Goal: Communication & Community: Answer question/provide support

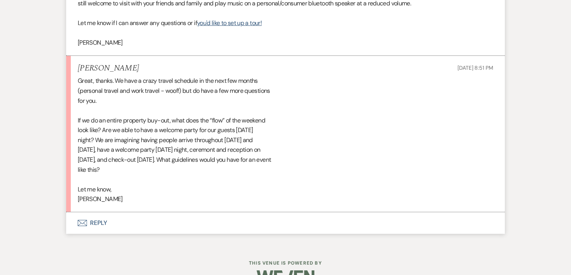
scroll to position [1462, 0]
click at [98, 230] on button "Envelope Reply" at bounding box center [285, 222] width 439 height 22
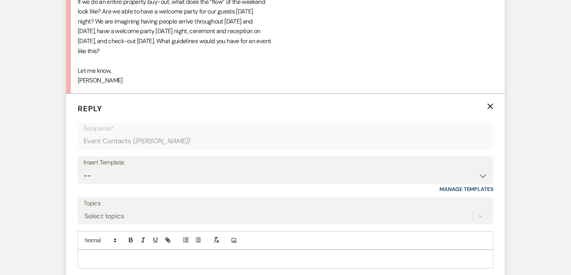
scroll to position [1619, 0]
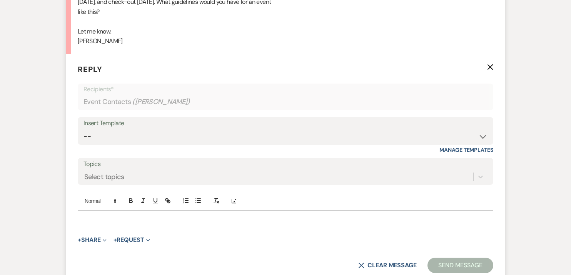
click at [99, 224] on p at bounding box center [286, 219] width 404 height 8
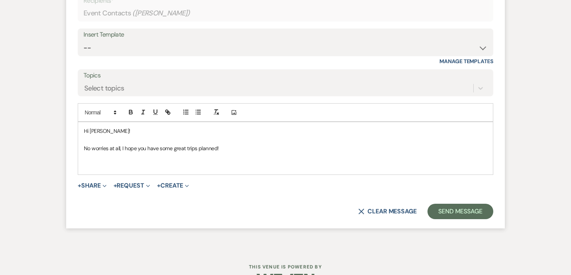
scroll to position [1735, 0]
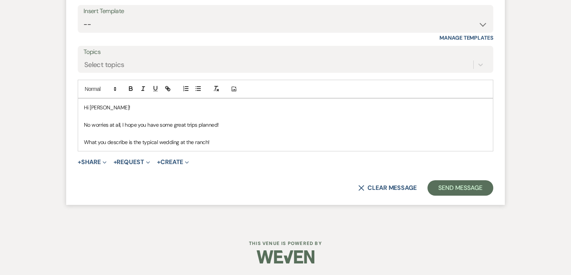
click at [221, 146] on p "What you describe is the typical wedding at the ranch!" at bounding box center [286, 142] width 404 height 8
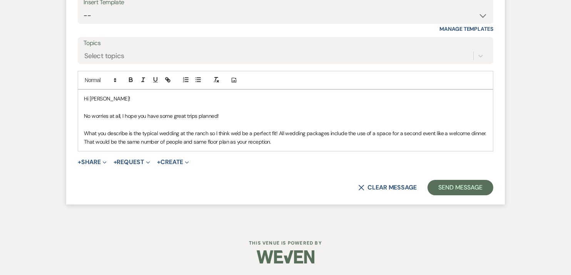
scroll to position [1748, 0]
click at [116, 144] on p "What you describe is the typical wedding at the ranch so I think we'd be a perf…" at bounding box center [286, 137] width 404 height 17
click at [288, 144] on p "What you describe is the typical wedding at the ranch so I think we'd be a perf…" at bounding box center [286, 137] width 404 height 17
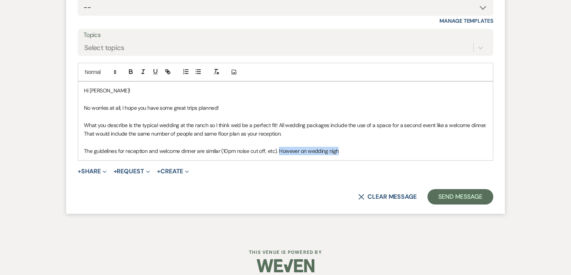
click at [280, 155] on p "The guidelines for reception and welcome dinner are similar (10pm noise cut off…" at bounding box center [286, 151] width 404 height 8
click at [472, 155] on p "The guidelines for reception and welcome dinner are similar (10pm noise cut off…" at bounding box center [286, 151] width 404 height 8
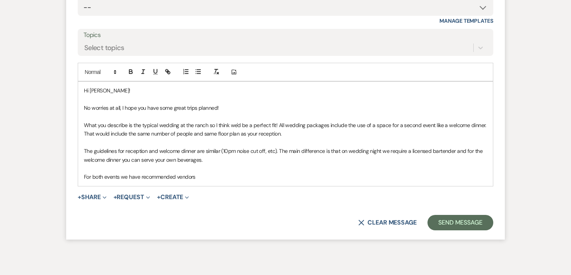
click at [218, 181] on p "For both events we have recommended vendors" at bounding box center [286, 177] width 404 height 8
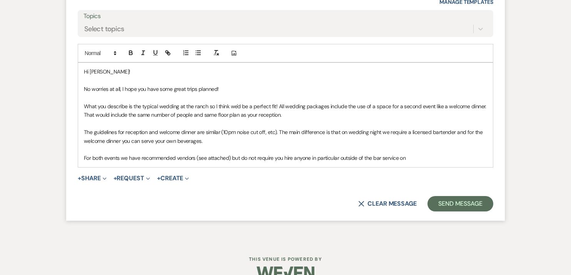
scroll to position [1767, 0]
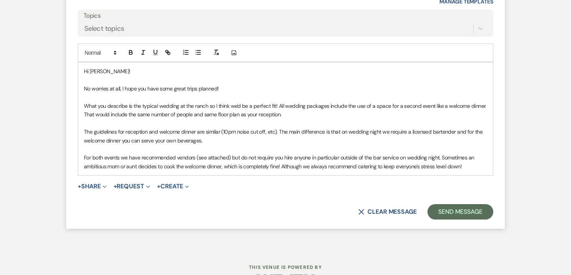
click at [376, 171] on p "For both events we have recommended vendors (see attached) but do not require y…" at bounding box center [286, 161] width 404 height 17
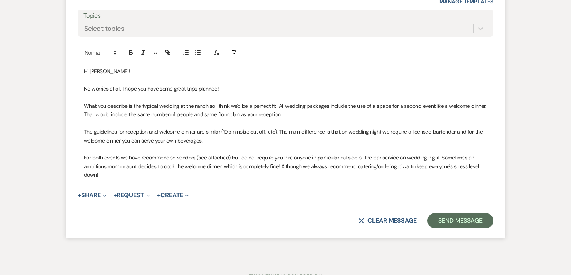
click at [303, 119] on p "What you describe is the typical wedding at the ranch so I think we'd be a perf…" at bounding box center [286, 110] width 404 height 17
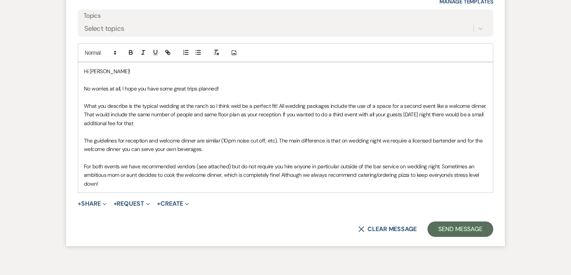
click at [282, 124] on p "What you describe is the typical wedding at the ranch so I think we'd be a perf…" at bounding box center [286, 115] width 404 height 26
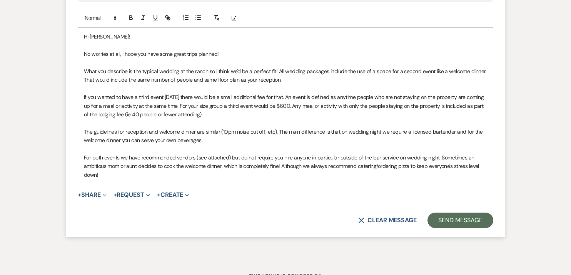
scroll to position [1802, 0]
click at [116, 179] on p "For both events we have recommended vendors (see attached) but do not require y…" at bounding box center [286, 166] width 404 height 26
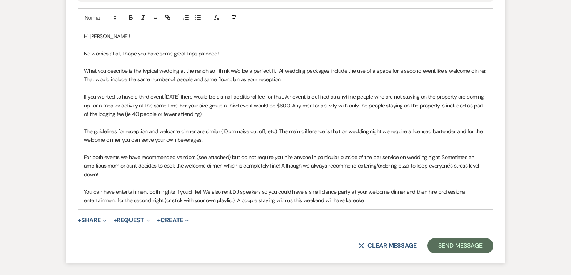
click at [326, 205] on p "You can have entertainment both nights if you'd like! We also rent DJ speakers …" at bounding box center [286, 196] width 404 height 17
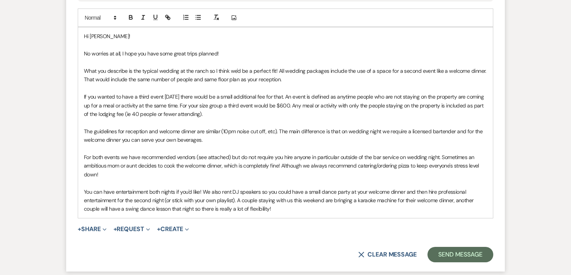
click at [372, 79] on p "What you describe is the typical wedding at the ranch so I think we'd be a perf…" at bounding box center [286, 75] width 404 height 17
drag, startPoint x: 137, startPoint y: 107, endPoint x: 149, endPoint y: 107, distance: 12.3
click at [149, 107] on p "If you wanted to have a third event on Thursday there would be a small addition…" at bounding box center [286, 105] width 404 height 26
click at [155, 21] on icon "button" at bounding box center [155, 17] width 7 height 7
click at [168, 84] on p "What you describe is the typical wedding at the ranch so I think we'd be a perf…" at bounding box center [286, 75] width 404 height 17
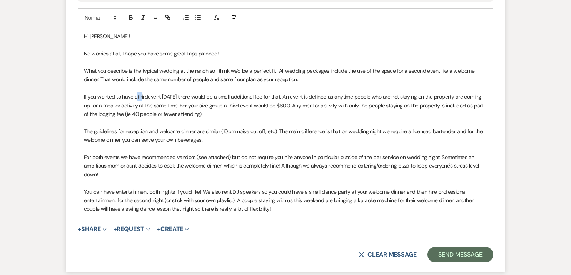
click at [137, 100] on u "third" at bounding box center [142, 96] width 10 height 7
click at [156, 21] on icon "button" at bounding box center [155, 17] width 7 height 7
click at [169, 127] on p at bounding box center [286, 122] width 404 height 8
click at [141, 100] on u "hird" at bounding box center [160, 96] width 39 height 7
click at [191, 127] on p at bounding box center [286, 122] width 404 height 8
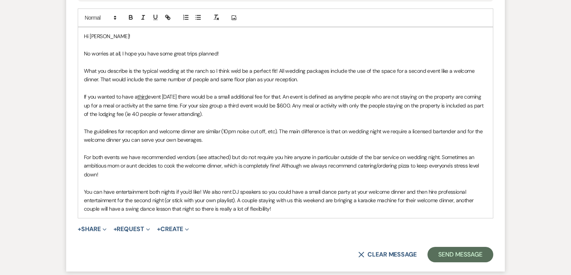
click at [259, 116] on p "If you wanted to have a third event on Thursday there would be a small addition…" at bounding box center [286, 105] width 404 height 26
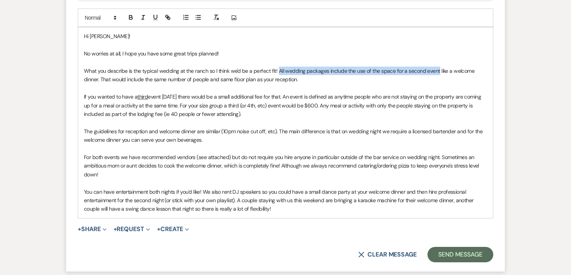
drag, startPoint x: 278, startPoint y: 81, endPoint x: 437, endPoint y: 78, distance: 159.1
click at [437, 78] on p "What you describe is the typical wedding at the ranch so I think we'd be a perf…" at bounding box center [286, 75] width 404 height 17
click at [306, 84] on p "What you describe is the typical wedding at the ranch so I think we'd be a perf…" at bounding box center [286, 75] width 404 height 17
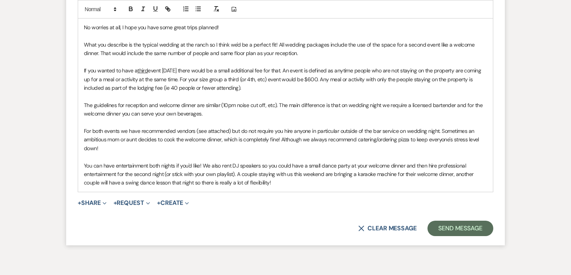
scroll to position [1833, 0]
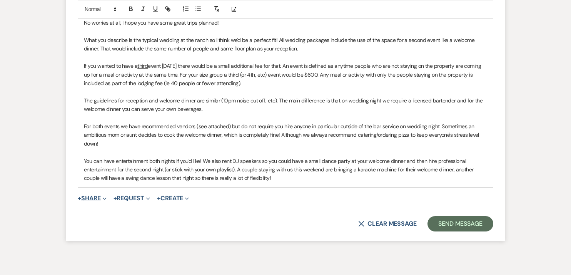
click at [89, 201] on button "+ Share Expand" at bounding box center [92, 198] width 29 height 6
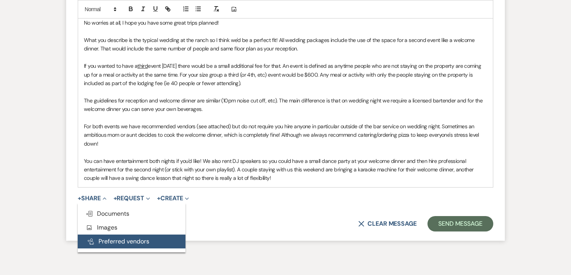
click at [96, 248] on button "Pref Vendors Preferred vendors" at bounding box center [132, 242] width 108 height 14
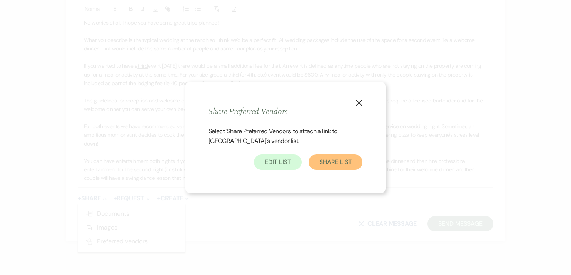
click at [337, 161] on button "Share List" at bounding box center [336, 161] width 54 height 15
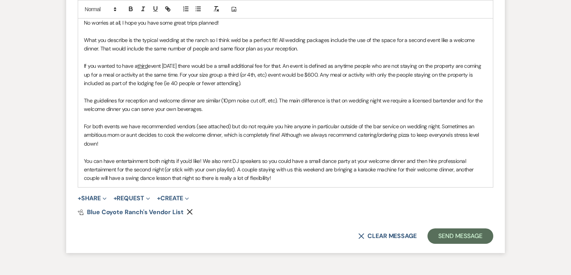
click at [284, 136] on p "For both events we have recommended vendors (see attached) but do not require y…" at bounding box center [286, 135] width 404 height 26
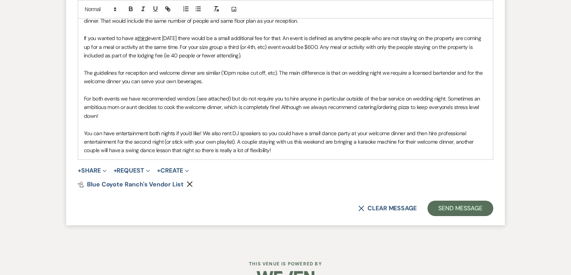
scroll to position [1863, 0]
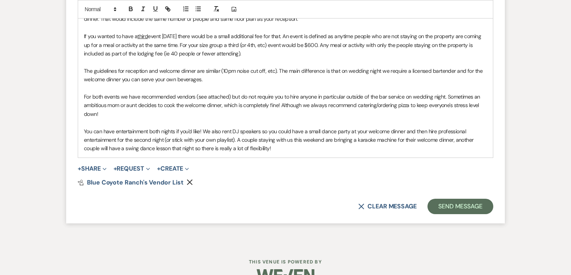
click at [170, 153] on p "You can have entertainment both nights if you'd like! We also rent DJ speakers …" at bounding box center [286, 140] width 404 height 26
click at [313, 153] on p "You can have entertainment both nights if you'd like! We also rent DJ speakers …" at bounding box center [286, 140] width 404 height 26
click at [390, 153] on p "You can have entertainment both nights if you'd like! We also rent DJ speakers …" at bounding box center [286, 140] width 404 height 26
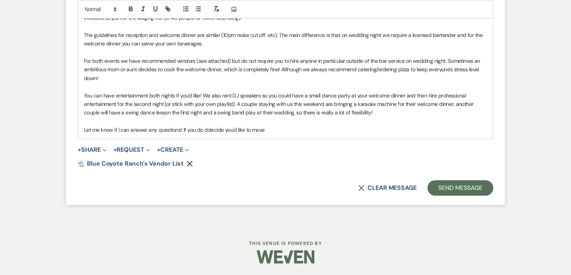
scroll to position [1900, 0]
click at [210, 134] on p "Let me know if I can answer any questions! If you do ddecide you'd like to move…" at bounding box center [286, 130] width 404 height 8
click at [400, 134] on p "Let me know if I can answer any questions! If you do decide you'd like to move …" at bounding box center [286, 130] width 404 height 8
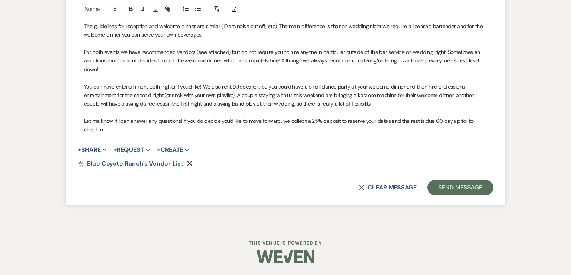
scroll to position [1916, 0]
drag, startPoint x: 181, startPoint y: 122, endPoint x: 81, endPoint y: 122, distance: 100.5
click at [81, 122] on div "Hi Haley! No worries at all, I hope you have some great trips planned! What you…" at bounding box center [285, 30] width 415 height 216
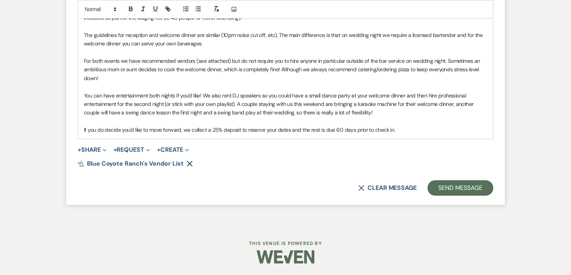
scroll to position [1908, 0]
click at [400, 130] on p "If you do decide you'd like to move forward, we collect a 25% deposit to reserv…" at bounding box center [286, 130] width 404 height 8
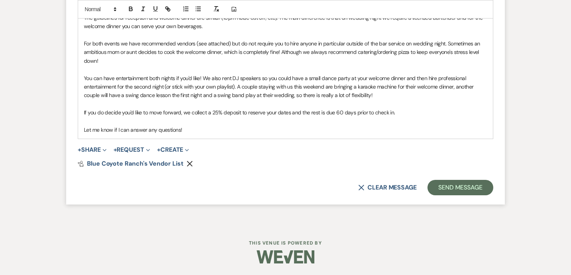
click at [412, 117] on p "If you do decide you'd like to move forward, we collect a 25% deposit to reserv…" at bounding box center [286, 112] width 404 height 8
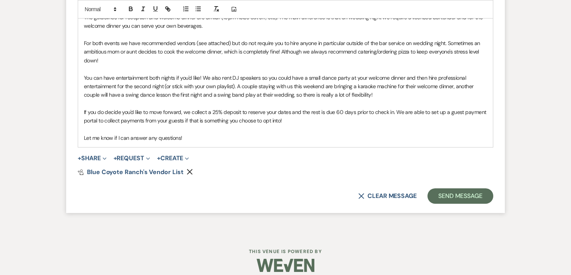
click at [84, 122] on p "If you do decide you'd like to move forward, we collect a 25% deposit to reserv…" at bounding box center [286, 116] width 404 height 17
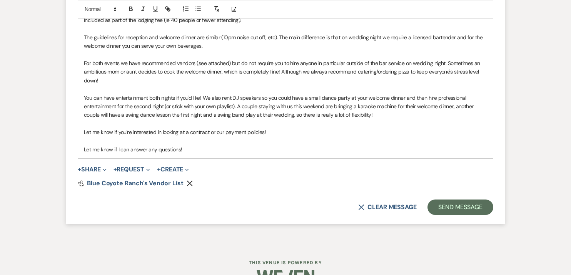
scroll to position [1896, 0]
drag, startPoint x: 184, startPoint y: 157, endPoint x: 83, endPoint y: 156, distance: 101.3
click at [83, 156] on div "Hi Haley! No worries at all, I hope you have some great trips planned! What you…" at bounding box center [285, 45] width 415 height 225
click at [178, 153] on p "Also happy to answer any other questions or set up a call if you'd like to" at bounding box center [286, 149] width 404 height 8
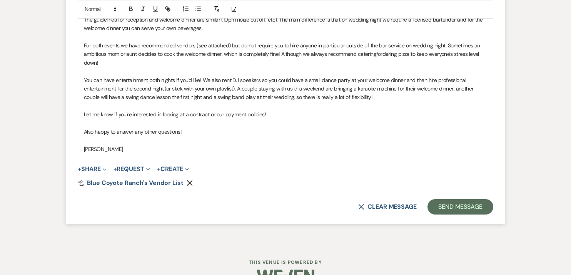
scroll to position [1914, 0]
click at [276, 118] on p "Let me know if you're interested in looking at a contract or our payment polici…" at bounding box center [286, 114] width 404 height 8
drag, startPoint x: 280, startPoint y: 125, endPoint x: 164, endPoint y: 126, distance: 115.5
click at [164, 118] on p "Let me know if you're interested in looking at a contract or our payment polici…" at bounding box center [286, 114] width 404 height 8
click at [94, 136] on p "Also happy to answer any other questions!" at bounding box center [286, 131] width 404 height 8
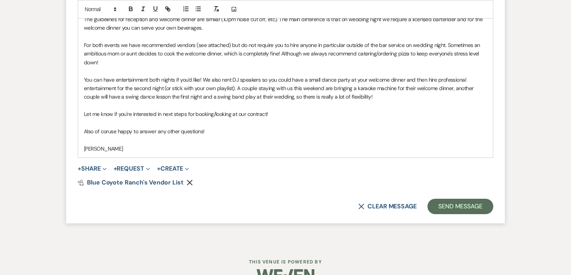
click at [221, 136] on p "Also of coruse happy to answer any other questions!" at bounding box center [286, 131] width 404 height 8
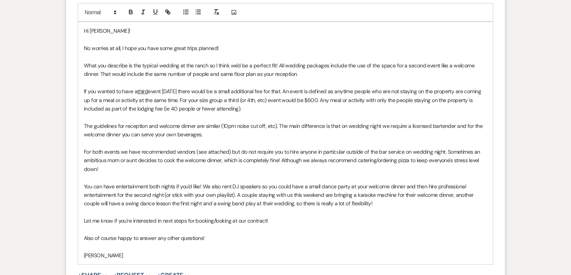
scroll to position [1801, 0]
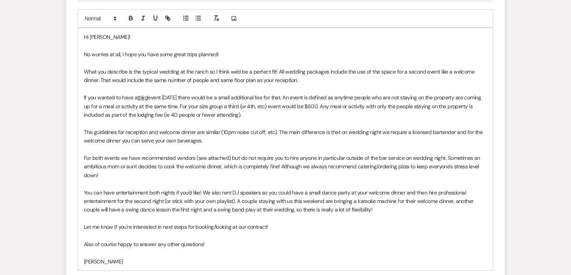
click at [99, 85] on p "What you describe is the typical wedding at the ranch so I think we'd be a perf…" at bounding box center [286, 75] width 404 height 17
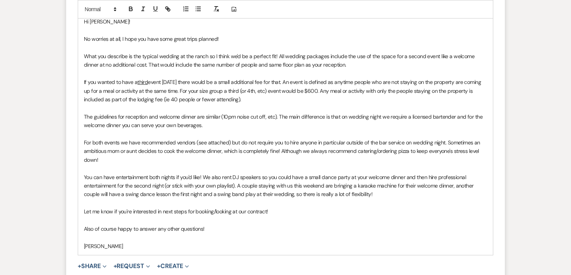
scroll to position [1820, 0]
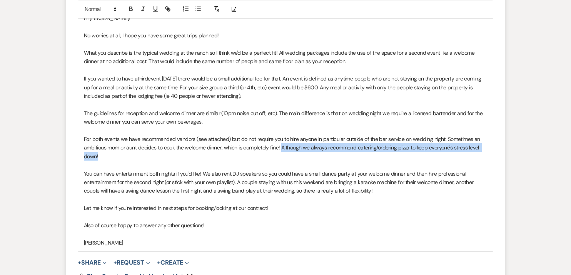
drag, startPoint x: 283, startPoint y: 158, endPoint x: 284, endPoint y: 162, distance: 4.3
click at [284, 161] on p "For both events we have recommended vendors (see attached) but do not require y…" at bounding box center [286, 148] width 404 height 26
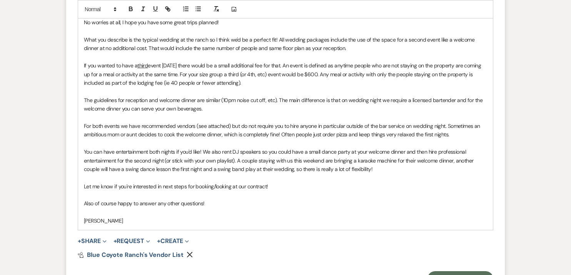
scroll to position [1828, 0]
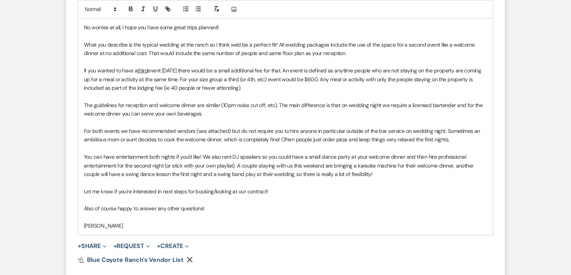
drag, startPoint x: 255, startPoint y: 99, endPoint x: 81, endPoint y: 77, distance: 175.4
click at [81, 77] on div "Hi Haley! No worries at all, I hope you have some great trips planned! What you…" at bounding box center [285, 117] width 415 height 233
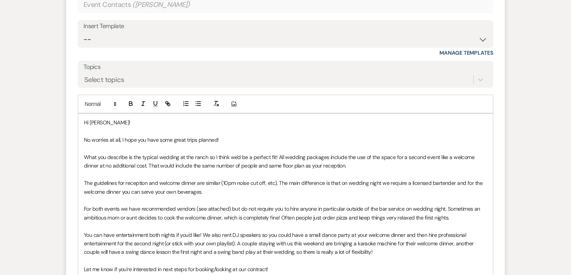
scroll to position [1758, 0]
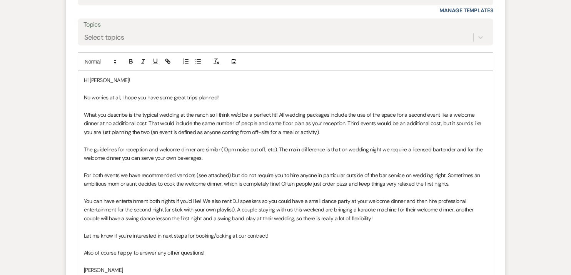
click at [346, 132] on p "What you describe is the typical wedding at the ranch so I think we'd be a perf…" at bounding box center [286, 124] width 404 height 26
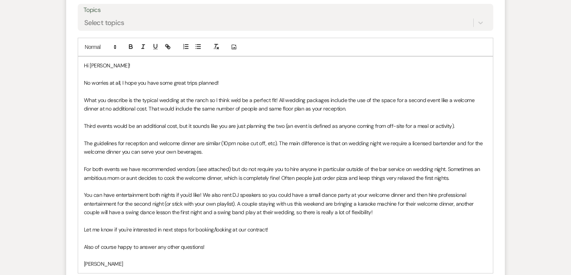
scroll to position [1774, 0]
click at [453, 129] on p "Third events would be an additional cost, but it sounds like you are just plann…" at bounding box center [286, 125] width 404 height 8
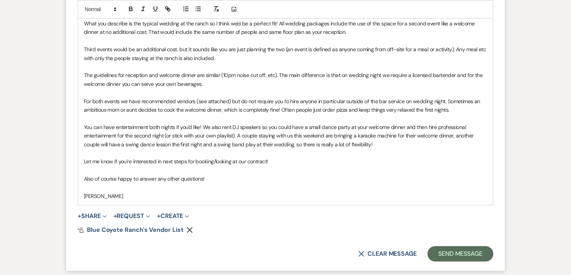
scroll to position [1850, 0]
drag, startPoint x: 464, startPoint y: 115, endPoint x: 356, endPoint y: 99, distance: 109.3
click at [356, 99] on div "Hi Haley! No worries at all, I hope you have some great trips planned! What you…" at bounding box center [285, 92] width 415 height 225
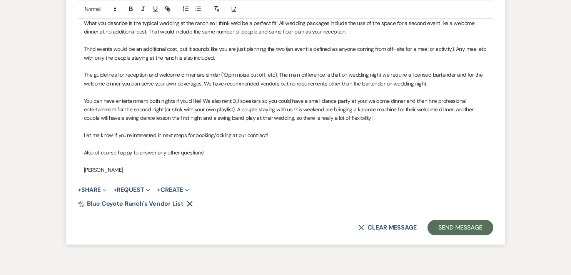
click at [278, 88] on p "The guidelines for reception and welcome dinner are similar (10pm noise cut off…" at bounding box center [286, 78] width 404 height 17
click at [277, 88] on p "The guidelines for reception and welcome dinner are similar (10pm noise cut off…" at bounding box center [286, 78] width 404 height 17
click at [469, 88] on p "The guidelines for reception and welcome dinner are similar (10pm noise cut off…" at bounding box center [286, 78] width 404 height 17
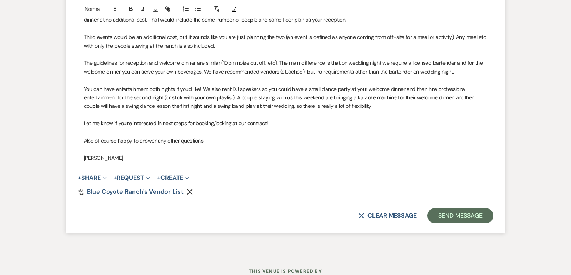
scroll to position [1863, 0]
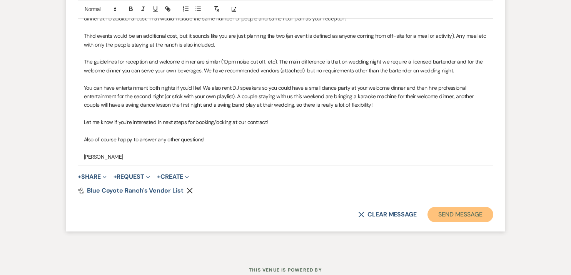
click at [450, 221] on button "Send Message" at bounding box center [461, 214] width 66 height 15
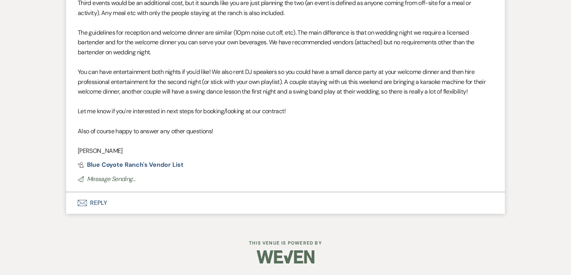
scroll to position [1781, 0]
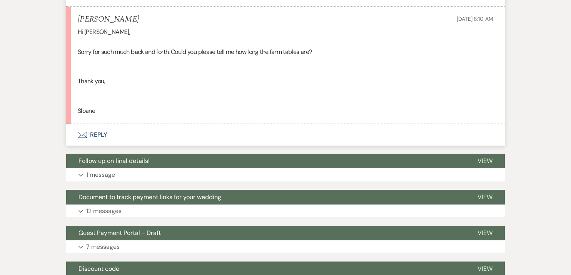
click at [95, 130] on button "Envelope Reply" at bounding box center [285, 135] width 439 height 22
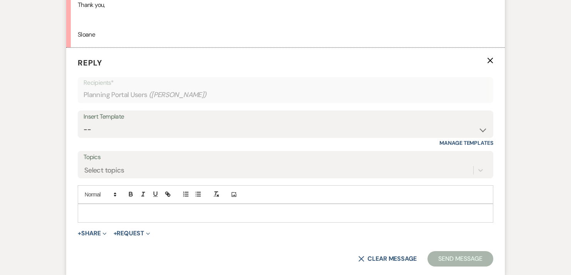
scroll to position [1410, 0]
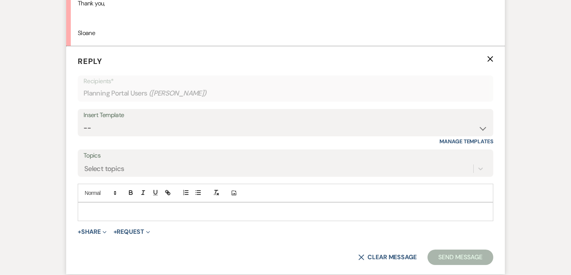
click at [109, 216] on div at bounding box center [285, 212] width 415 height 18
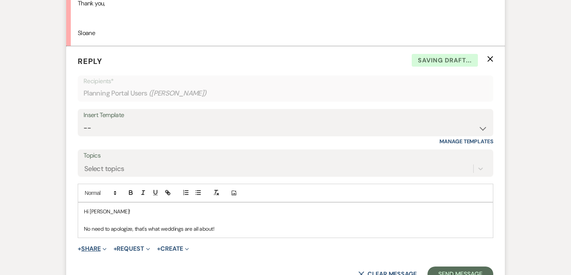
click at [92, 247] on button "+ Share Expand" at bounding box center [92, 249] width 29 height 6
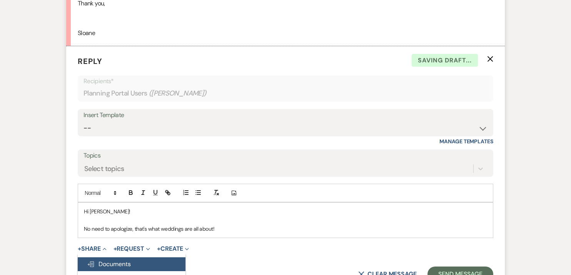
click at [99, 261] on span "Doc Upload Documents" at bounding box center [109, 264] width 44 height 8
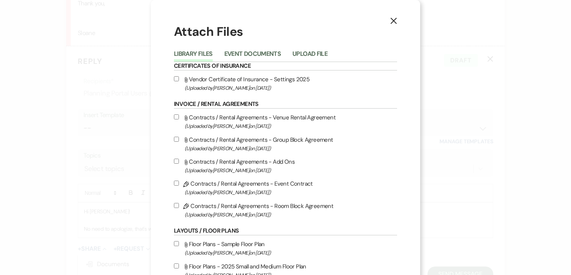
scroll to position [280, 0]
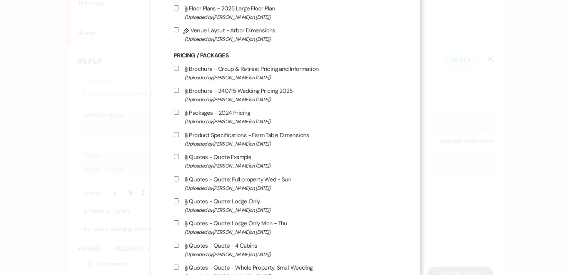
click at [175, 137] on input "Attach File Product Specifications - Farm Table Dimensions (Uploaded by [PERSON…" at bounding box center [176, 134] width 5 height 5
checkbox input "true"
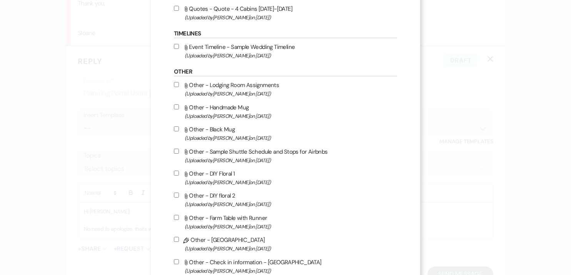
scroll to position [613, 0]
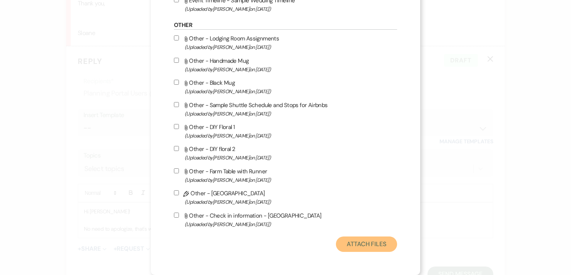
click at [367, 248] on button "Attach Files" at bounding box center [366, 243] width 61 height 15
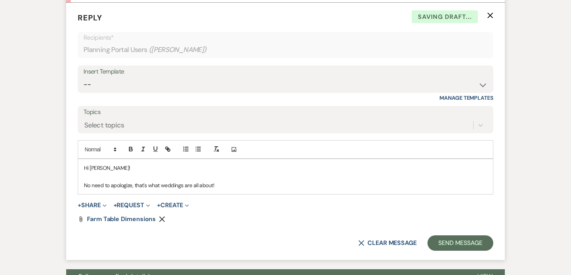
scroll to position [1455, 0]
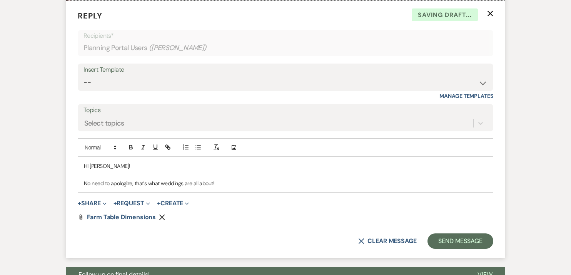
click at [257, 181] on p "No need to apologize, that's what weddings are all about!" at bounding box center [286, 183] width 404 height 8
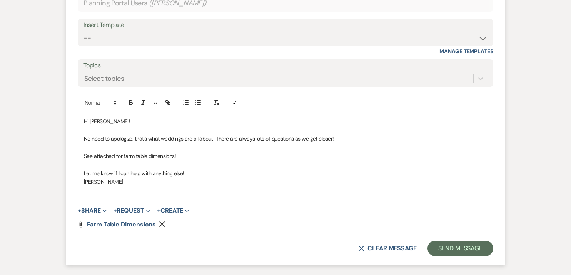
scroll to position [1501, 0]
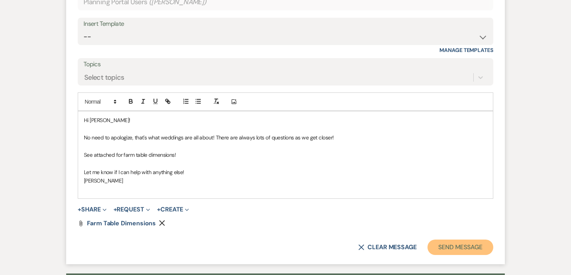
click at [481, 244] on button "Send Message" at bounding box center [461, 247] width 66 height 15
